Goal: Task Accomplishment & Management: Manage account settings

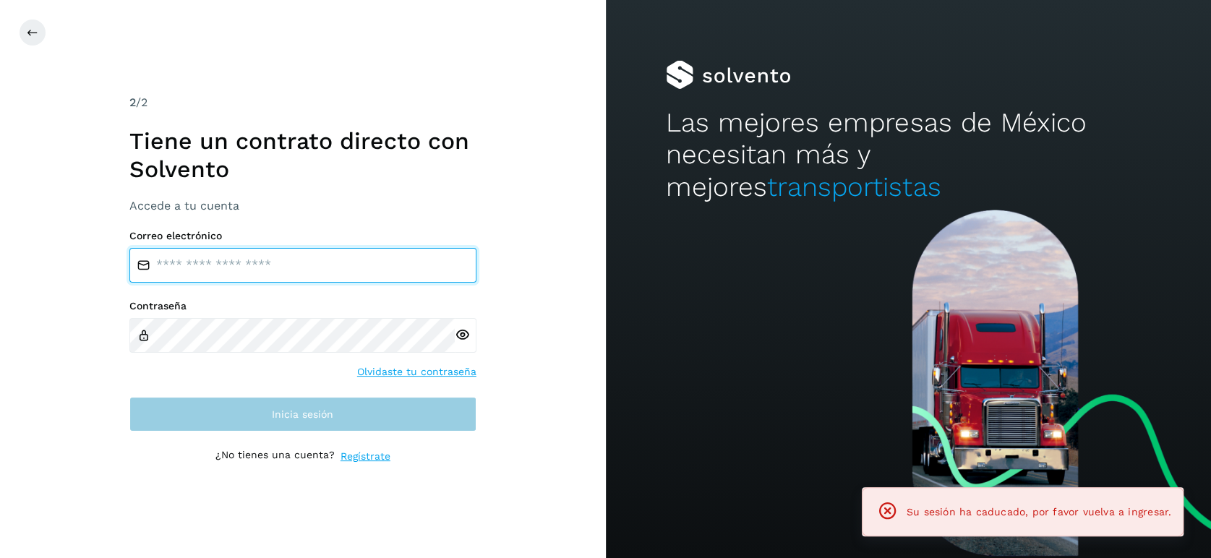
type input "**********"
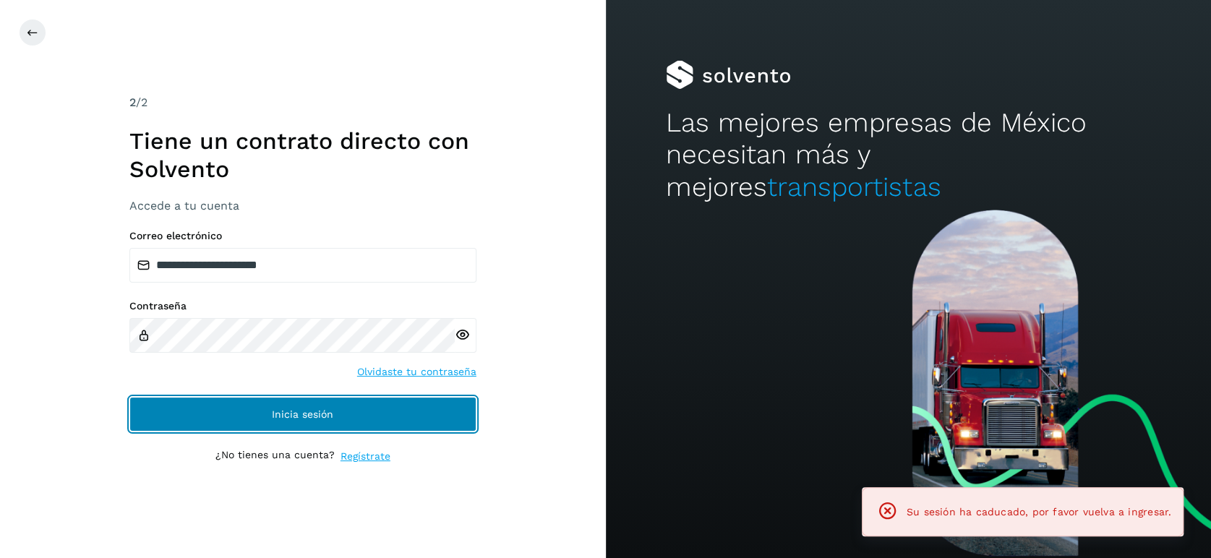
click at [265, 408] on button "Inicia sesión" at bounding box center [302, 414] width 347 height 35
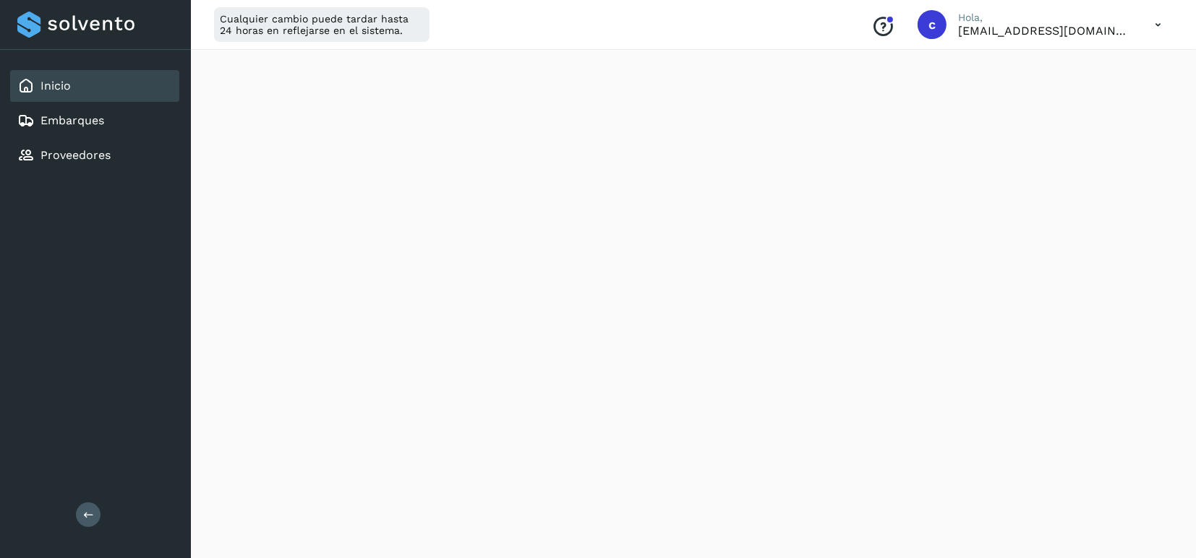
scroll to position [1653, 0]
